Goal: Book appointment/travel/reservation

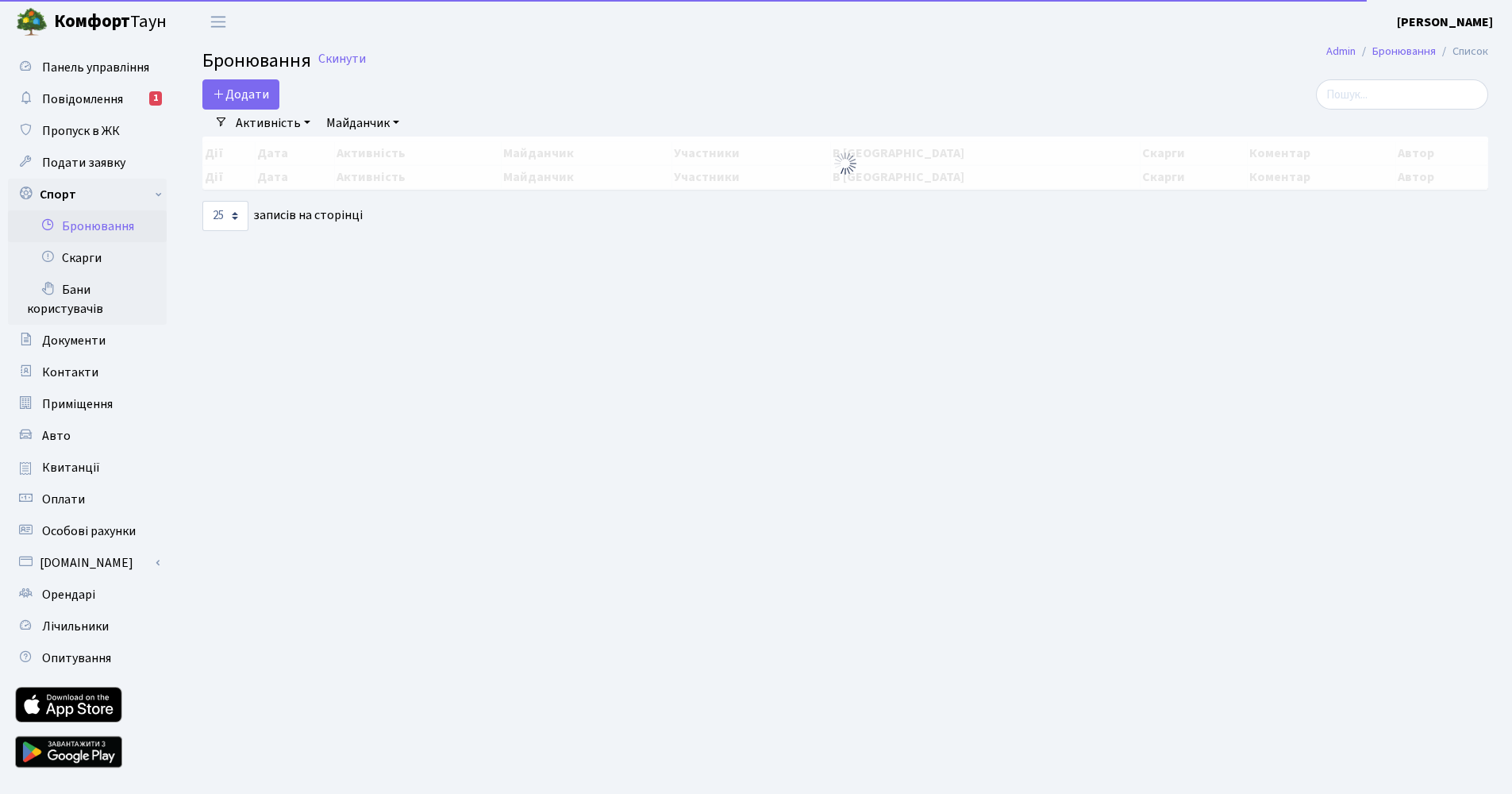
select select "25"
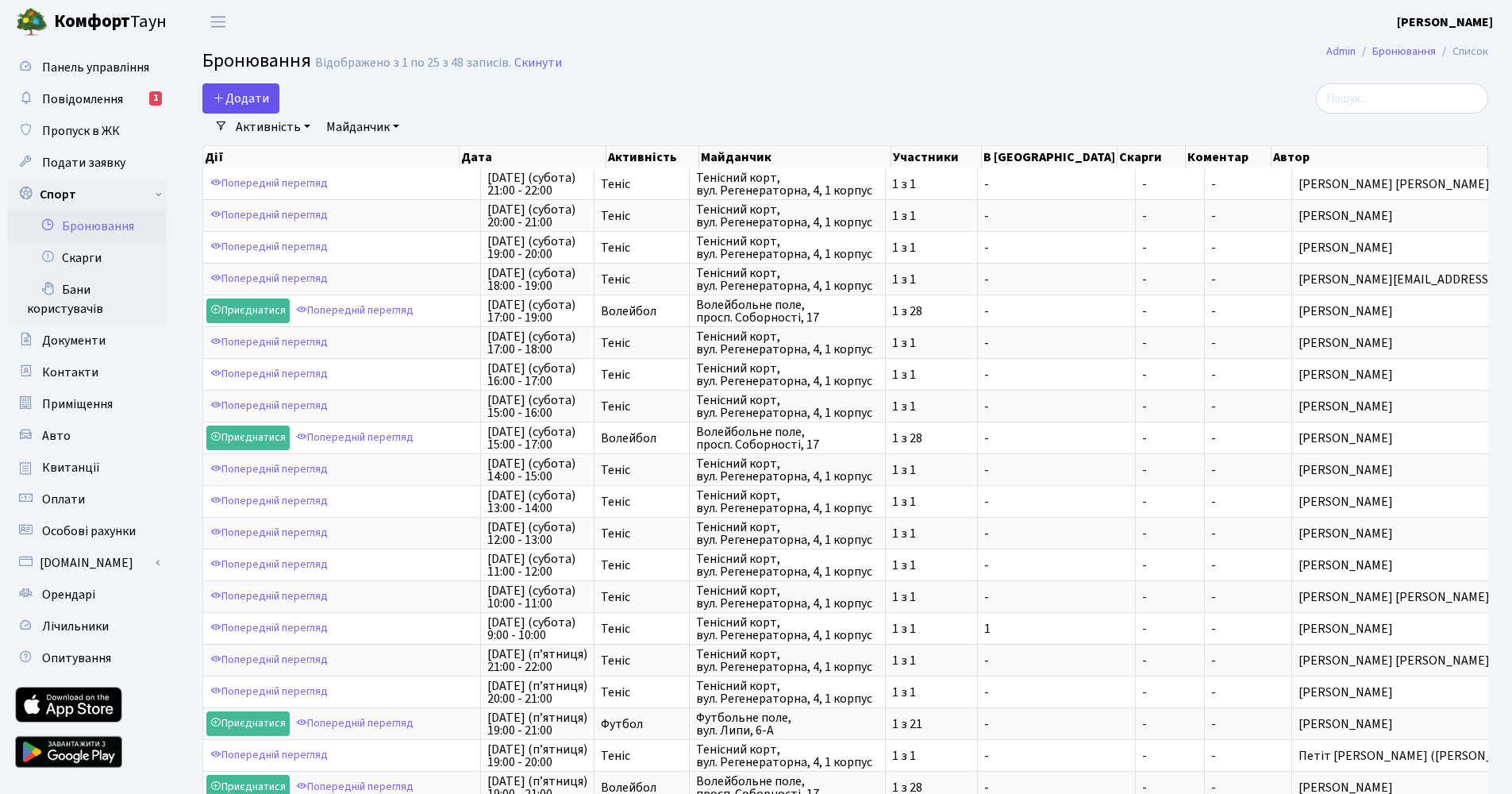
click at [253, 95] on button "Додати" at bounding box center [241, 98] width 77 height 30
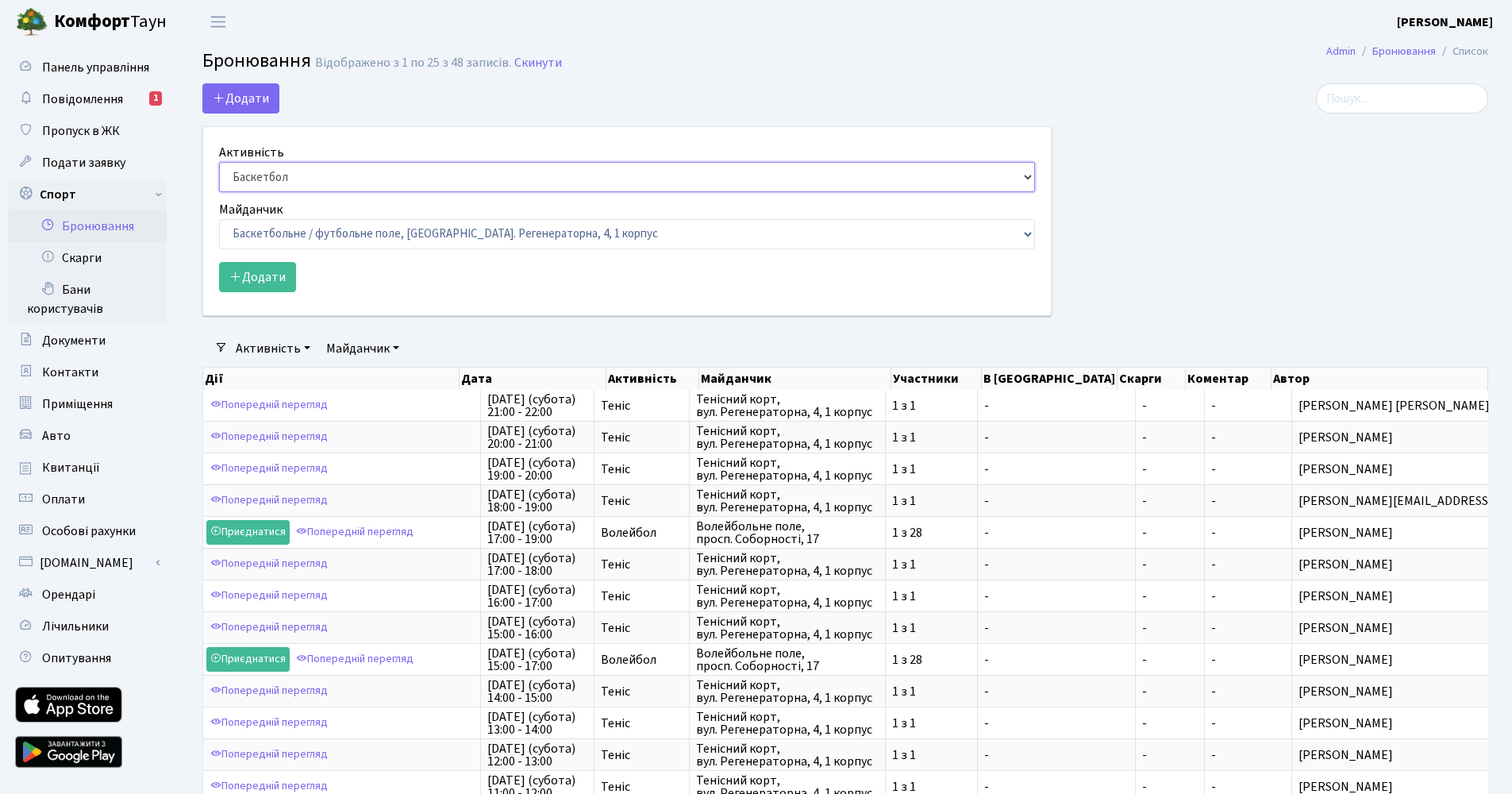
select select "1"
click at [259, 281] on button "Додати" at bounding box center [258, 277] width 77 height 30
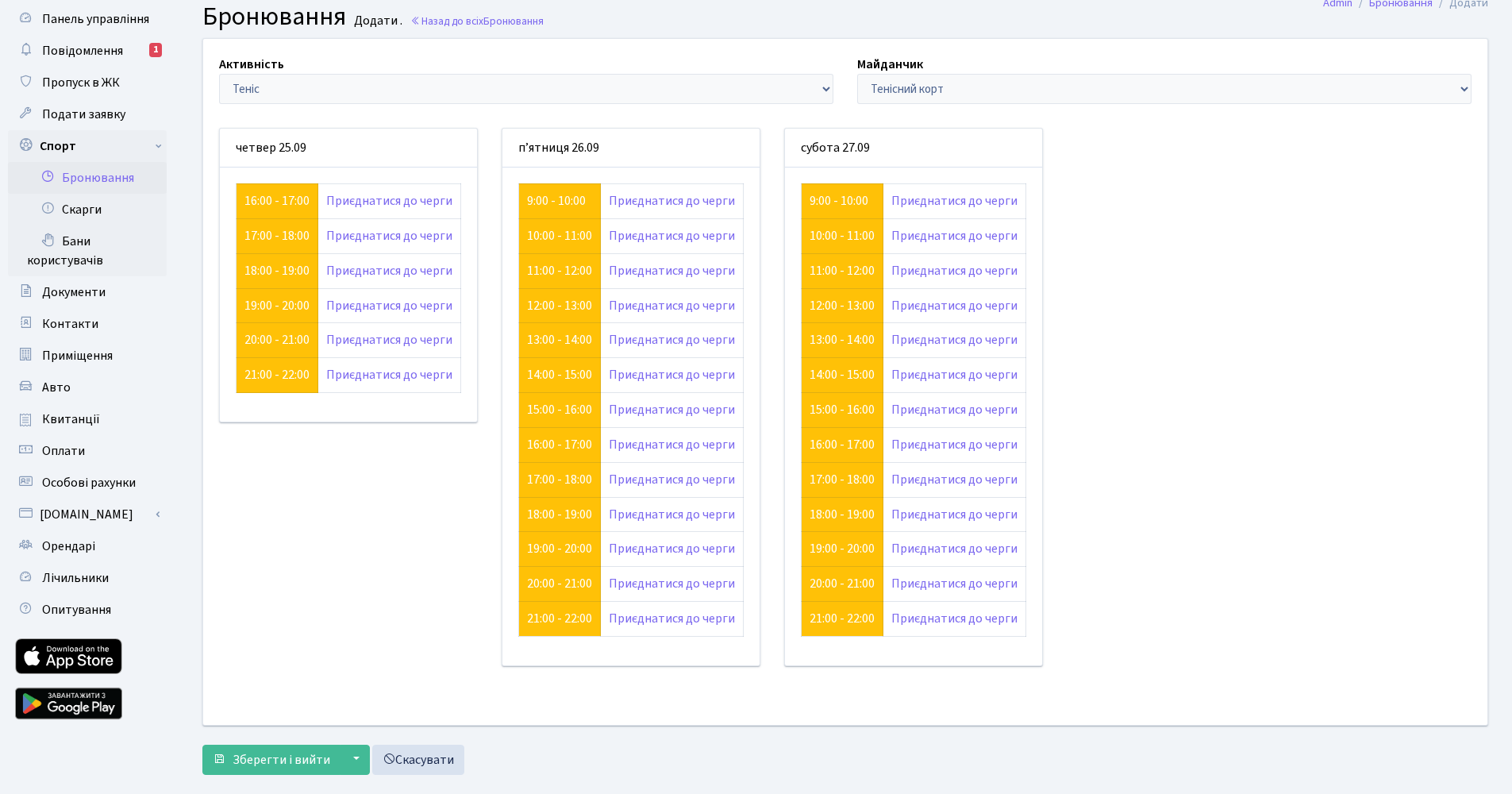
scroll to position [17, 0]
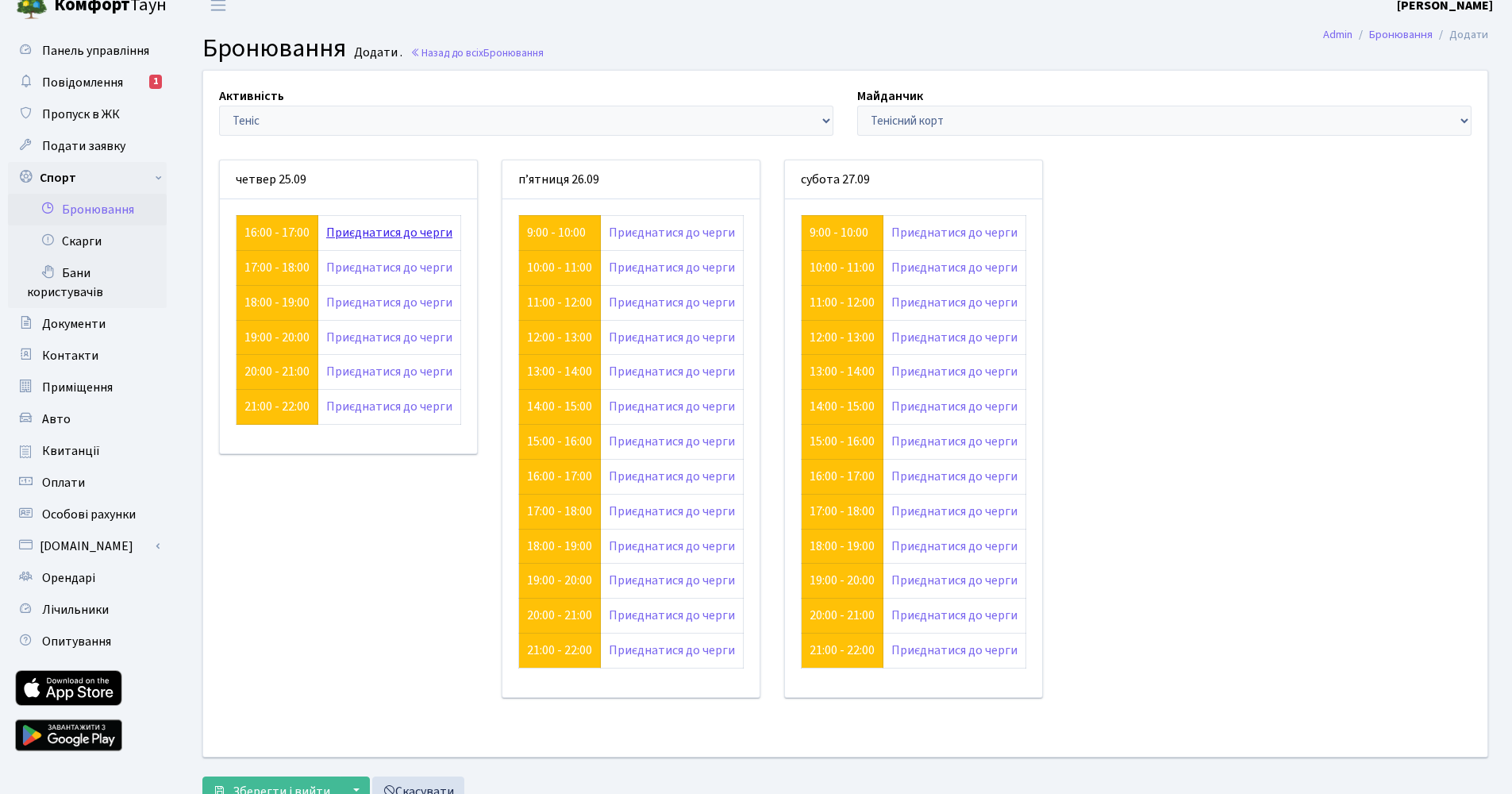
click at [402, 224] on link "Приєднатися до черги" at bounding box center [389, 233] width 126 height 18
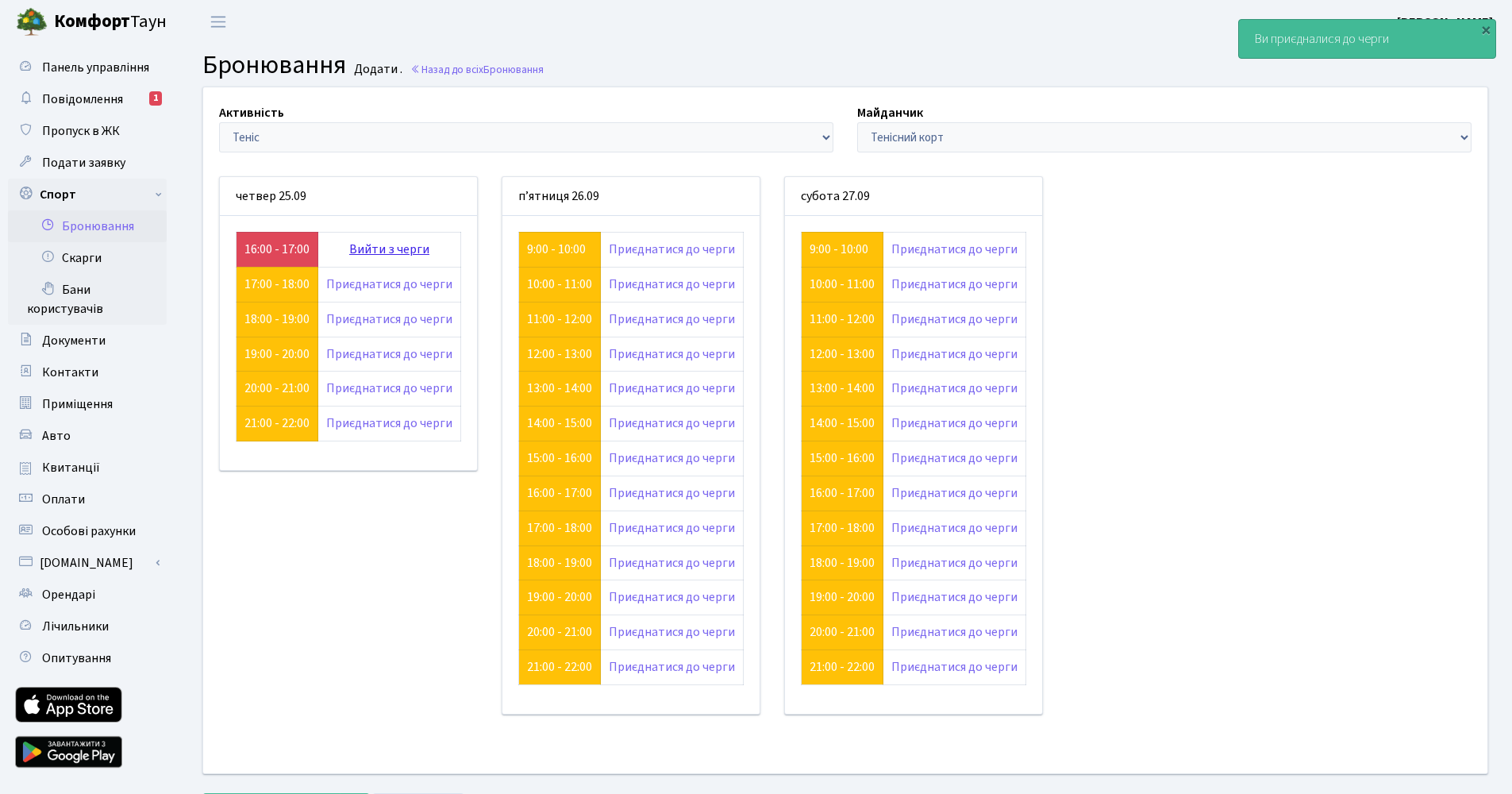
click at [392, 255] on link "Вийти з черги" at bounding box center [389, 249] width 80 height 18
click at [286, 248] on link "16:00 - 17:00" at bounding box center [276, 249] width 65 height 18
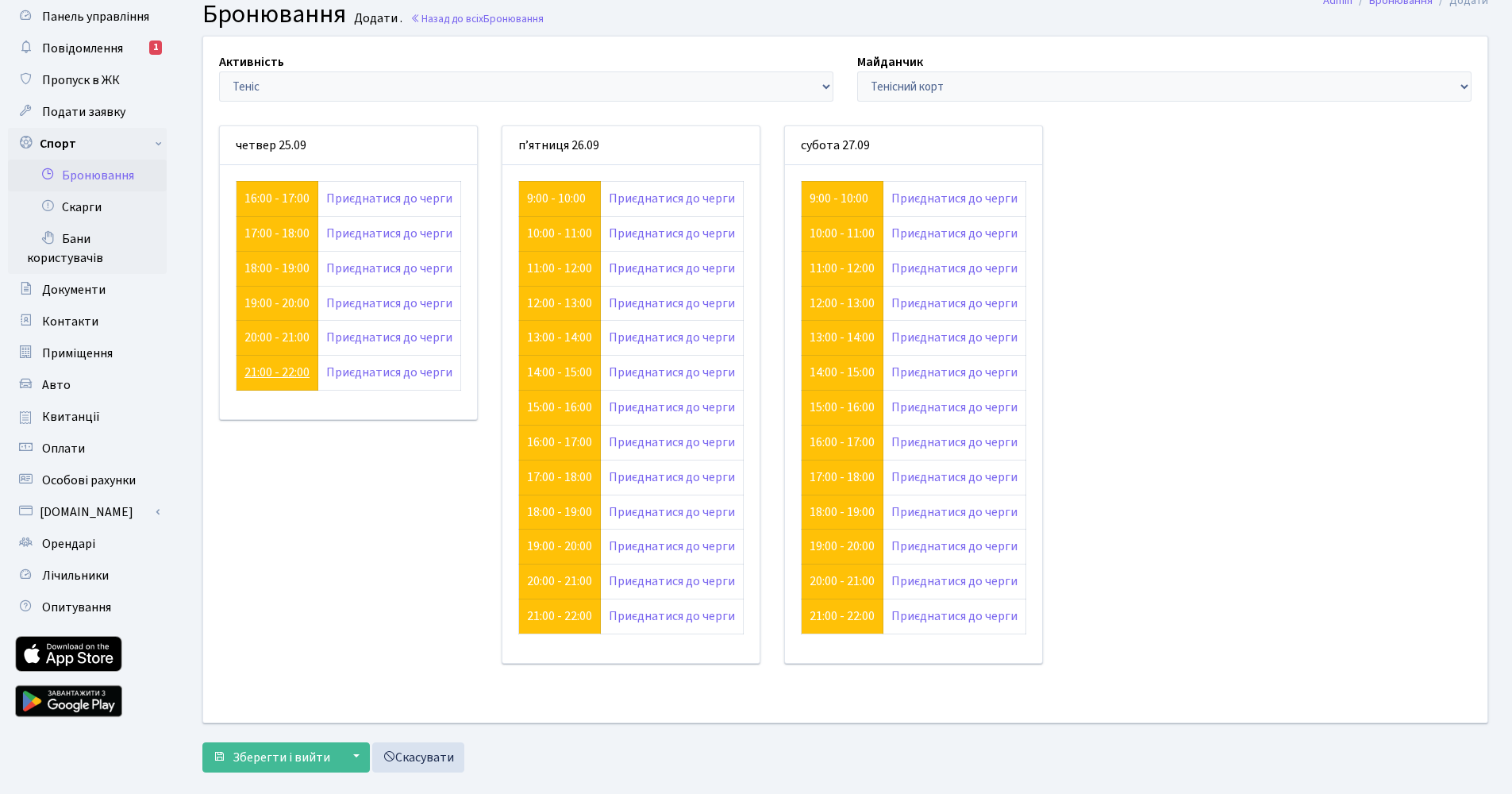
scroll to position [39, 0]
